Goal: Navigation & Orientation: Find specific page/section

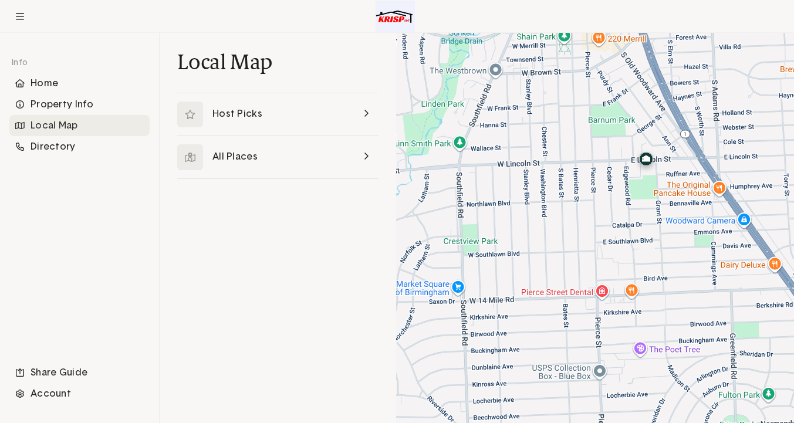
drag, startPoint x: 472, startPoint y: 80, endPoint x: 559, endPoint y: 142, distance: 107.0
click at [559, 143] on div at bounding box center [595, 228] width 398 height 390
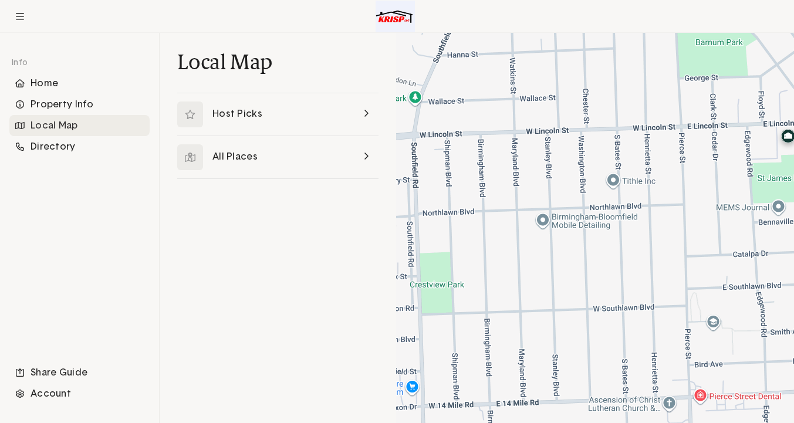
drag, startPoint x: 515, startPoint y: 190, endPoint x: 587, endPoint y: 117, distance: 102.1
click at [587, 117] on div at bounding box center [595, 228] width 398 height 390
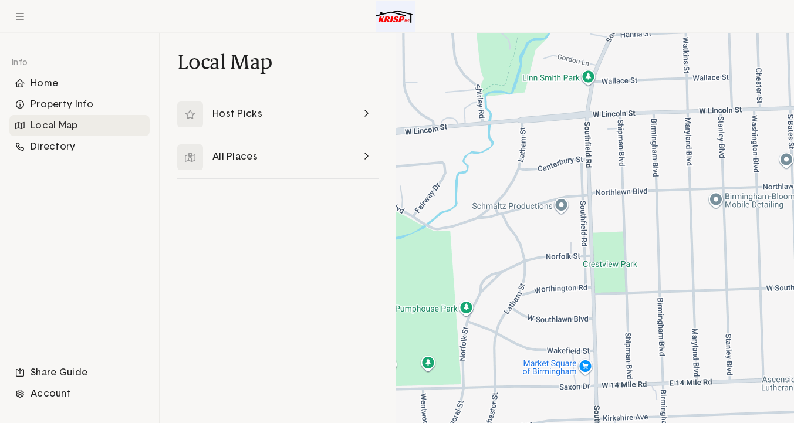
drag, startPoint x: 524, startPoint y: 133, endPoint x: 681, endPoint y: 133, distance: 157.3
click at [681, 133] on div at bounding box center [595, 228] width 398 height 390
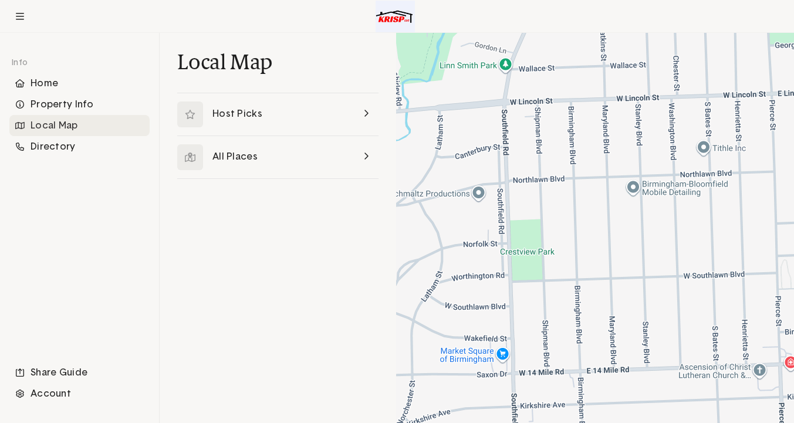
drag, startPoint x: 592, startPoint y: 139, endPoint x: 508, endPoint y: 126, distance: 84.9
click at [508, 126] on div at bounding box center [595, 228] width 398 height 390
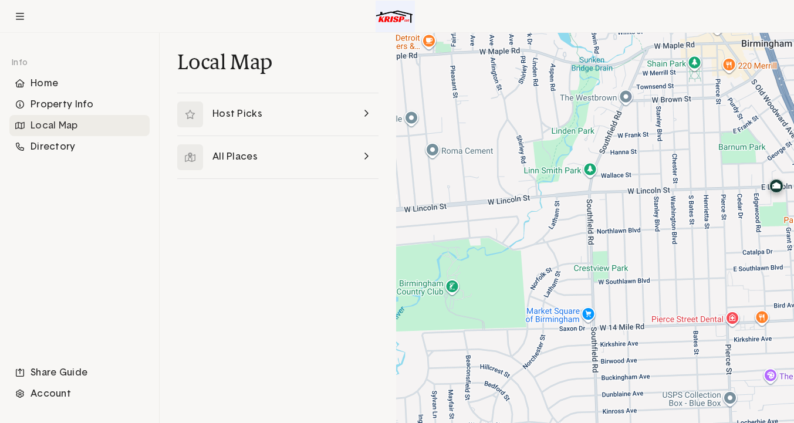
drag, startPoint x: 501, startPoint y: 134, endPoint x: 593, endPoint y: 204, distance: 115.6
click at [593, 204] on div at bounding box center [595, 228] width 398 height 390
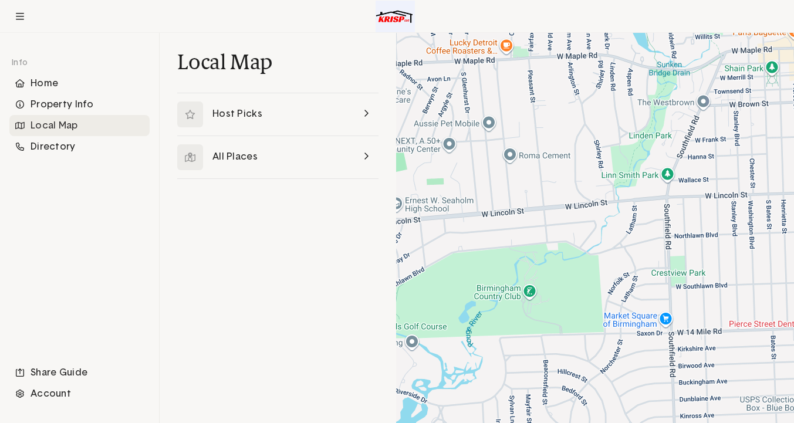
drag, startPoint x: 527, startPoint y: 167, endPoint x: 586, endPoint y: 172, distance: 58.9
click at [586, 173] on div at bounding box center [595, 228] width 398 height 390
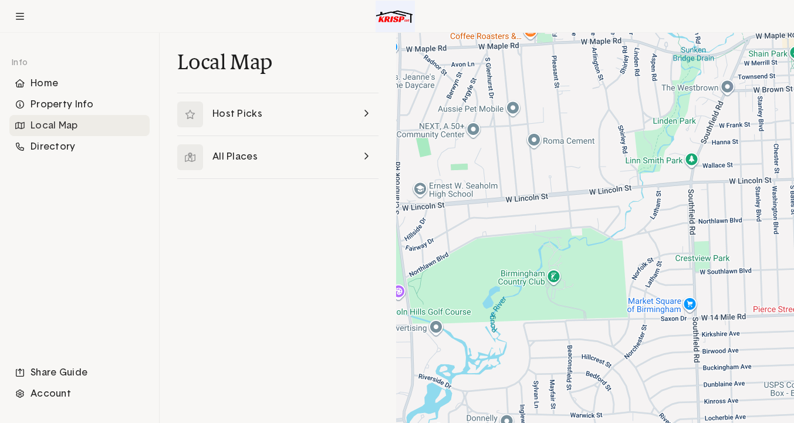
drag, startPoint x: 568, startPoint y: 171, endPoint x: 595, endPoint y: 157, distance: 30.7
click at [595, 158] on div at bounding box center [595, 228] width 398 height 390
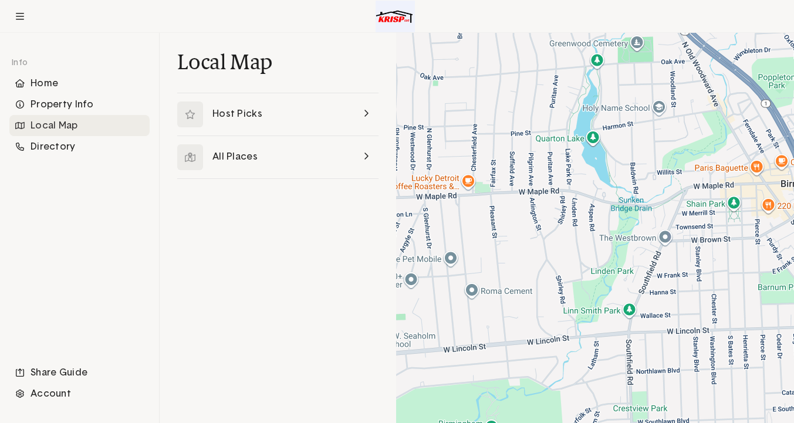
drag, startPoint x: 595, startPoint y: 157, endPoint x: 531, endPoint y: 308, distance: 164.4
click at [531, 308] on div at bounding box center [595, 228] width 398 height 390
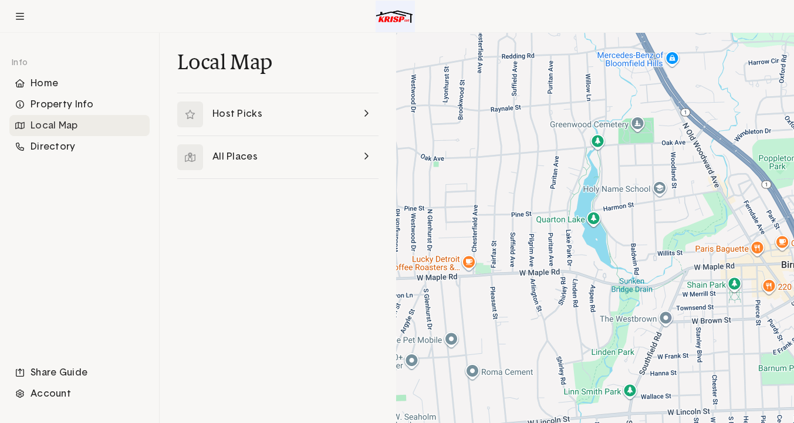
drag, startPoint x: 576, startPoint y: 216, endPoint x: 576, endPoint y: 299, distance: 82.8
click at [576, 299] on div at bounding box center [595, 228] width 398 height 390
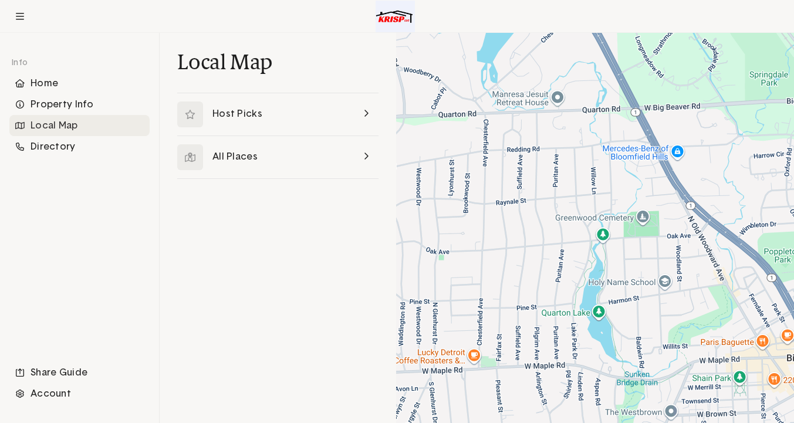
drag, startPoint x: 579, startPoint y: 200, endPoint x: 583, endPoint y: 295, distance: 95.2
click at [584, 296] on div at bounding box center [595, 228] width 398 height 390
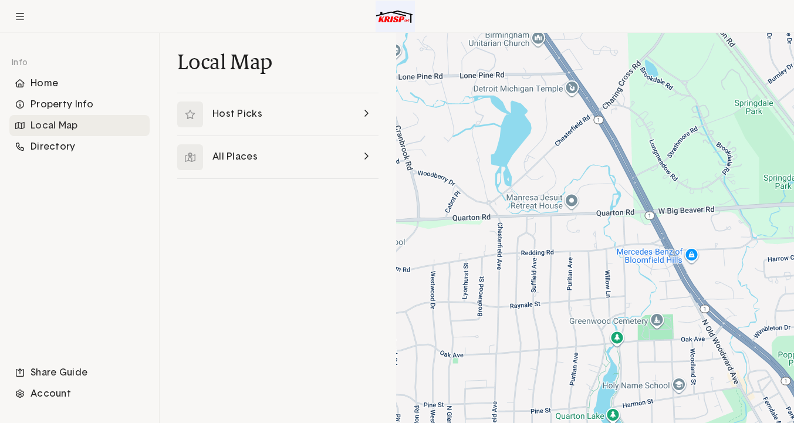
drag, startPoint x: 562, startPoint y: 215, endPoint x: 576, endPoint y: 320, distance: 106.6
click at [576, 320] on div at bounding box center [595, 228] width 398 height 390
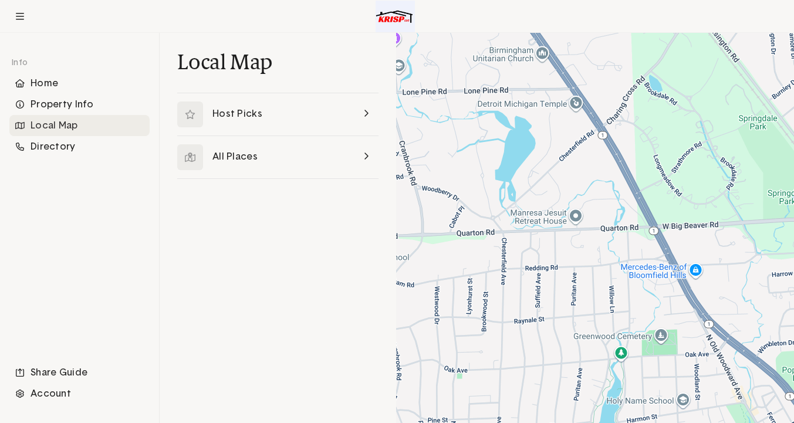
drag, startPoint x: 563, startPoint y: 285, endPoint x: 568, endPoint y: 303, distance: 18.1
click at [568, 303] on div at bounding box center [595, 228] width 398 height 390
